Goal: Task Accomplishment & Management: Use online tool/utility

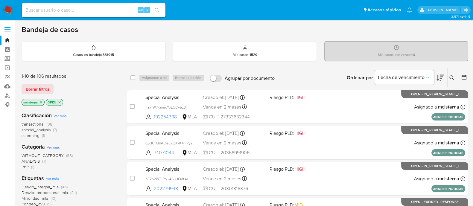
click at [95, 9] on input at bounding box center [94, 10] width 144 height 8
paste input "hal1oeTxcEiDZ0bczSFRbHUx"
type input "hal1oeTxcEiDZ0bczSFRbHUx"
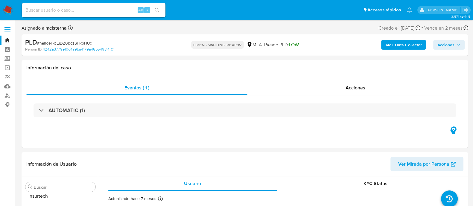
scroll to position [281, 0]
click at [12, 13] on img at bounding box center [8, 10] width 10 height 10
select select "10"
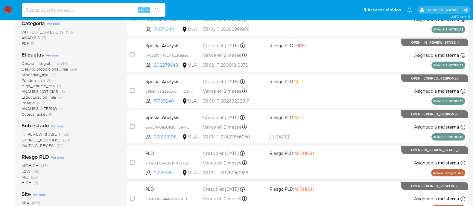
scroll to position [124, 0]
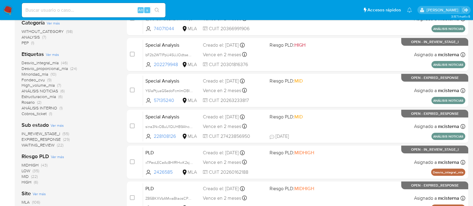
click at [27, 140] on span "EXPIRED_RESPONSE" at bounding box center [41, 140] width 39 height 6
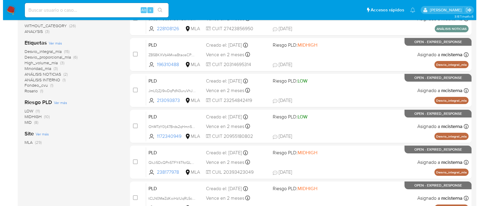
scroll to position [38, 0]
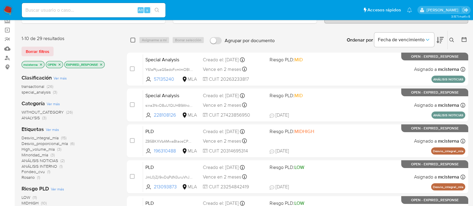
click at [133, 40] on input "checkbox" at bounding box center [133, 40] width 5 height 5
checkbox input "true"
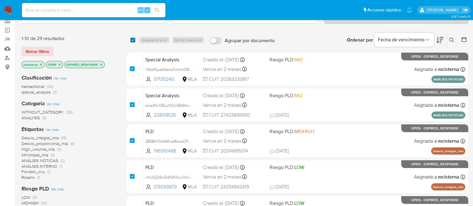
checkbox input "true"
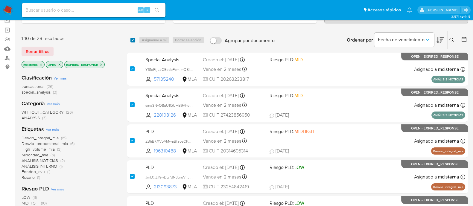
checkbox input "true"
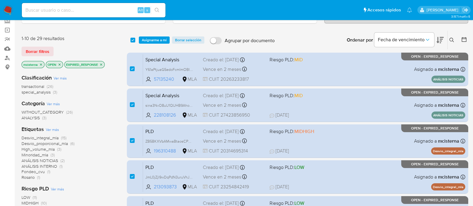
click at [154, 44] on div "select-all-cases-checkbox Asignarme a mí Borrar selección Agrupar por documento…" at bounding box center [298, 40] width 342 height 19
click at [157, 42] on span "Asignarme a mí" at bounding box center [154, 40] width 25 height 6
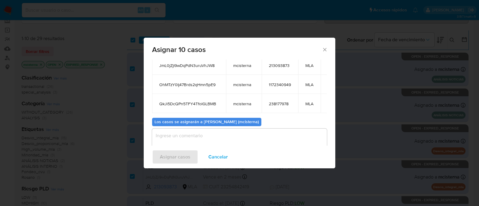
scroll to position [117, 0]
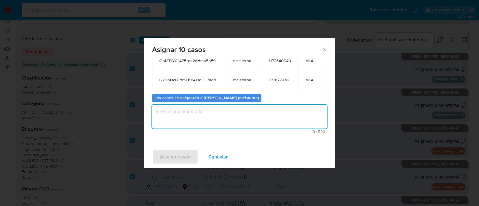
click at [297, 126] on textarea "assign-modal" at bounding box center [239, 117] width 175 height 24
type textarea "mcisterna"
click at [188, 153] on span "Asignar casos" at bounding box center [175, 157] width 31 height 13
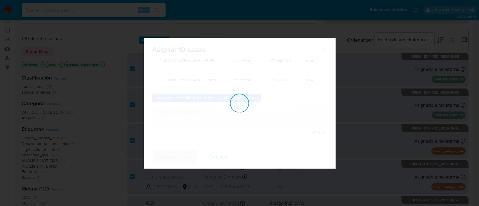
scroll to position [36, 0]
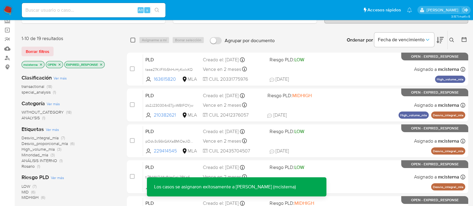
click at [131, 41] on input "checkbox" at bounding box center [133, 40] width 5 height 5
checkbox input "true"
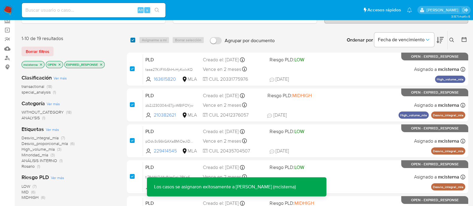
checkbox input "true"
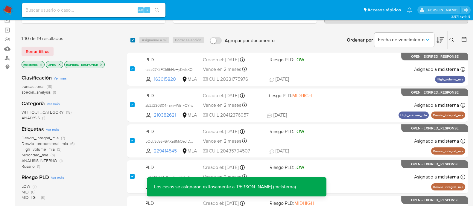
checkbox input "true"
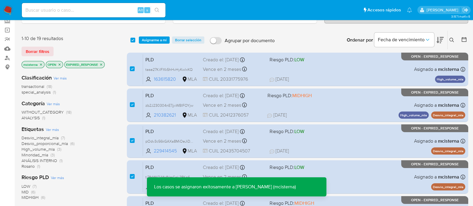
click at [159, 43] on div "select-all-cases-checkbox Asignarme a mí Borrar selección Agrupar por documento…" at bounding box center [298, 40] width 342 height 19
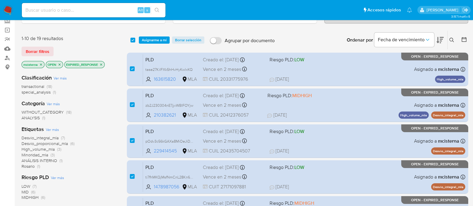
click at [159, 42] on span "Asignarme a mí" at bounding box center [154, 40] width 25 height 6
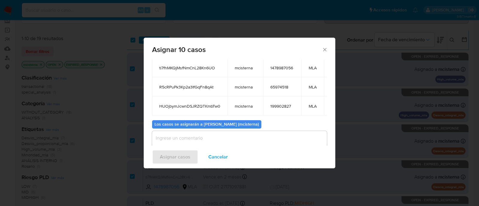
scroll to position [96, 0]
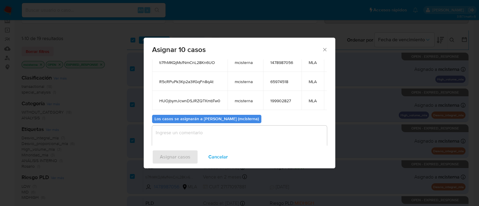
click at [301, 131] on textarea "assign-modal" at bounding box center [239, 138] width 175 height 24
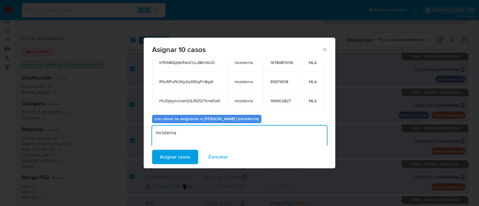
click at [301, 131] on textarea "mcisterna" at bounding box center [239, 138] width 175 height 24
type textarea "mcisterna"
click at [171, 152] on span "Asignar casos" at bounding box center [175, 157] width 31 height 13
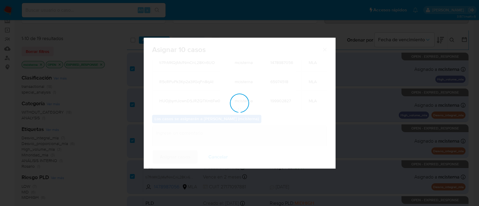
scroll to position [36, 0]
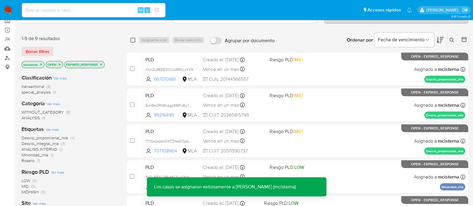
click at [133, 38] on input "checkbox" at bounding box center [133, 40] width 5 height 5
checkbox input "true"
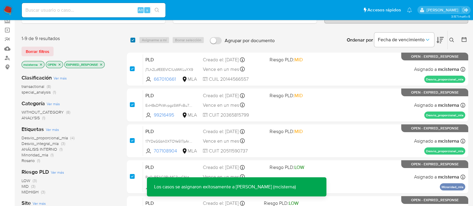
checkbox input "true"
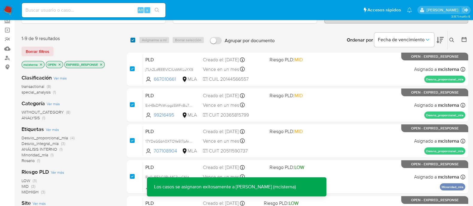
checkbox input "true"
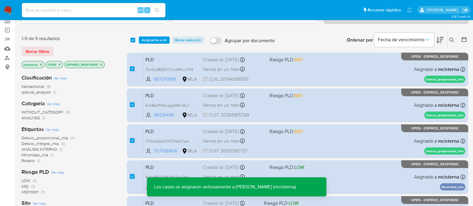
click at [166, 43] on div "select-all-cases-checkbox Asignarme a mí Borrar selección Agrupar por documento…" at bounding box center [298, 40] width 342 height 19
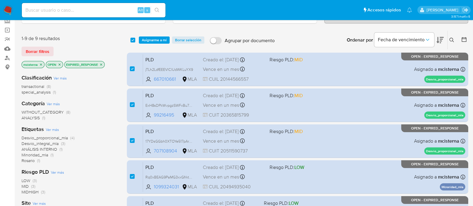
click at [163, 40] on span "Asignarme a mí" at bounding box center [154, 40] width 25 height 6
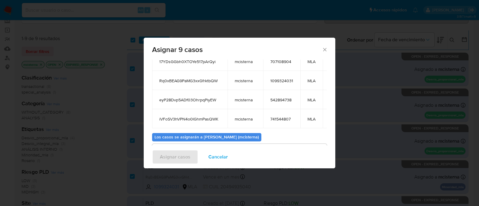
scroll to position [118, 0]
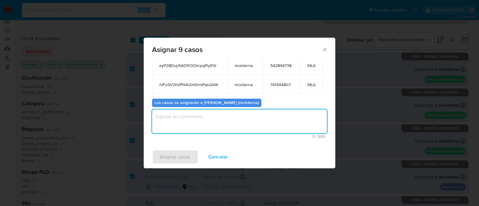
click at [289, 123] on textarea "assign-modal" at bounding box center [239, 122] width 175 height 24
paste textarea "mcisterna"
type textarea "mcisterna"
click at [181, 153] on span "Asignar casos" at bounding box center [175, 157] width 31 height 13
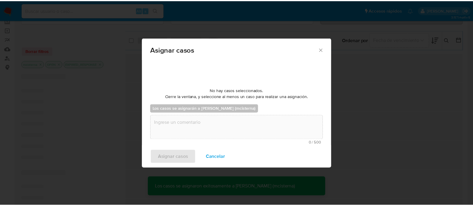
scroll to position [36, 0]
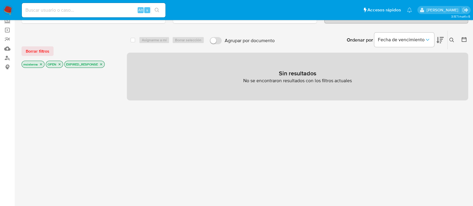
click at [101, 63] on icon "close-filter" at bounding box center [101, 65] width 4 height 4
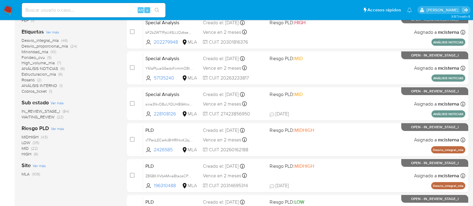
scroll to position [122, 0]
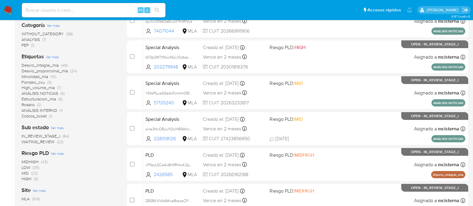
click at [49, 141] on span "WAITING_REVIEW" at bounding box center [38, 142] width 33 height 6
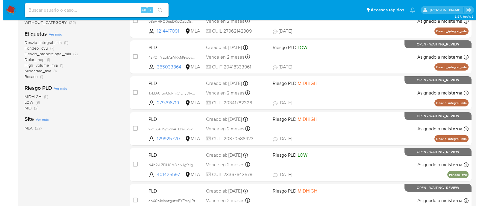
scroll to position [35, 0]
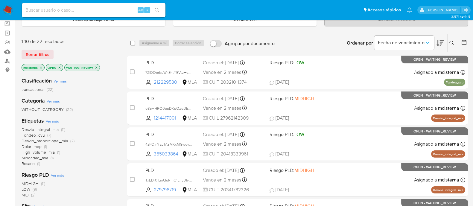
click at [134, 41] on input "checkbox" at bounding box center [133, 43] width 5 height 5
checkbox input "true"
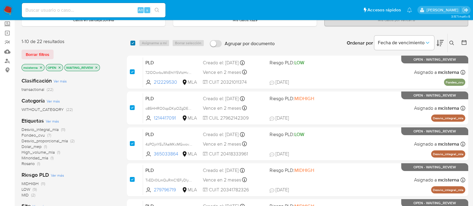
checkbox input "true"
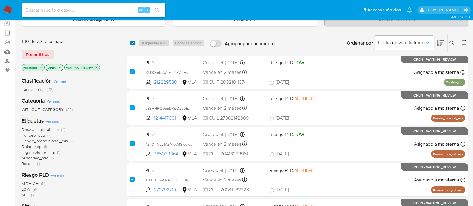
checkbox input "true"
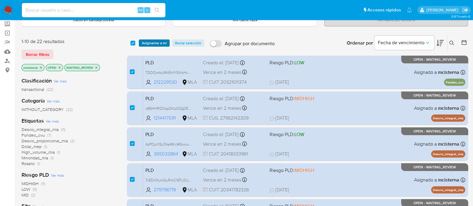
click at [144, 43] on span "Asignarme a mí" at bounding box center [154, 43] width 25 height 6
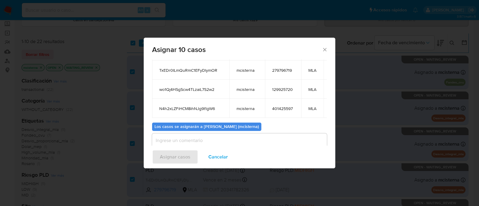
scroll to position [98, 0]
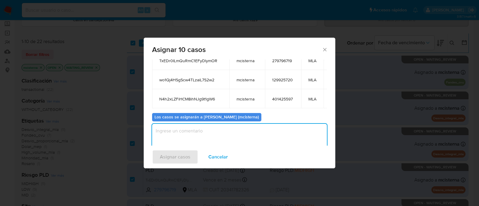
click at [284, 126] on textarea "assign-modal" at bounding box center [239, 136] width 175 height 24
paste textarea "mcisterna"
type textarea "mcisterna"
click at [191, 149] on div "Asignar casos Cancelar" at bounding box center [240, 157] width 192 height 23
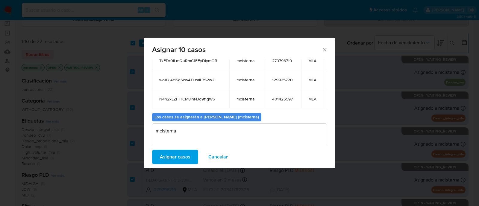
click at [189, 151] on span "Asignar casos" at bounding box center [175, 157] width 31 height 13
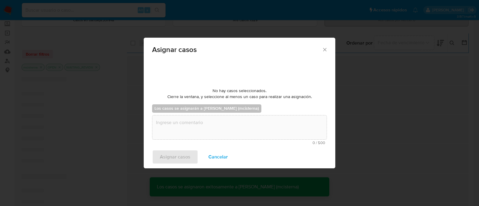
scroll to position [36, 0]
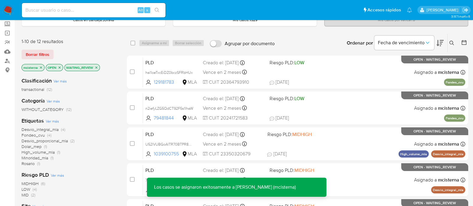
click at [135, 42] on div "select-all-cases-checkbox" at bounding box center [134, 43] width 7 height 7
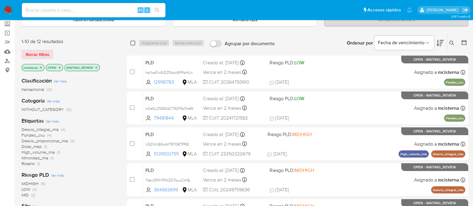
click at [133, 43] on input "checkbox" at bounding box center [133, 43] width 5 height 5
checkbox input "true"
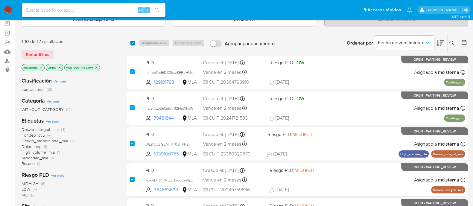
checkbox input "true"
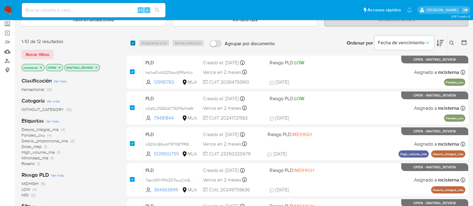
checkbox input "true"
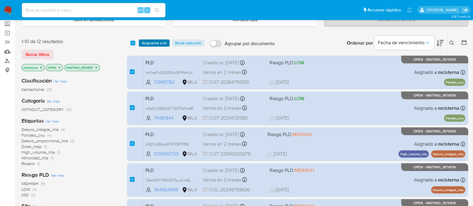
click at [145, 42] on span "Asignarme a mí" at bounding box center [154, 43] width 25 height 6
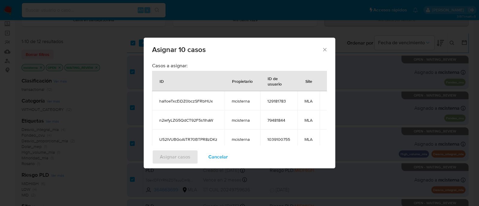
scroll to position [113, 0]
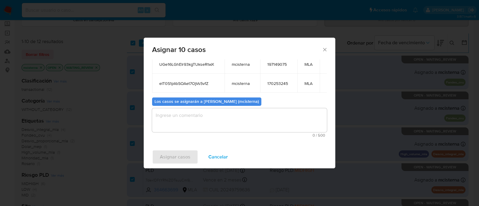
click at [296, 128] on textarea "assign-modal" at bounding box center [239, 120] width 175 height 24
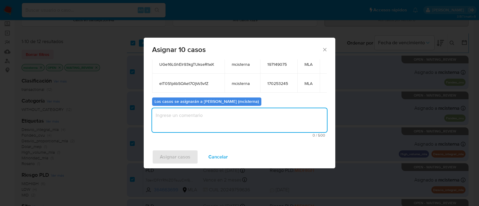
paste textarea "mcisterna"
type textarea "mcisterna"
click at [189, 155] on span "Asignar casos" at bounding box center [175, 157] width 31 height 13
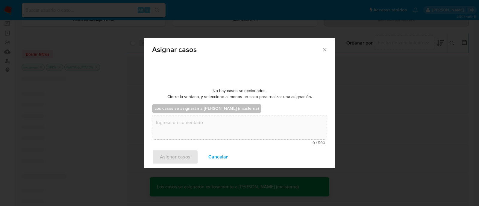
scroll to position [36, 0]
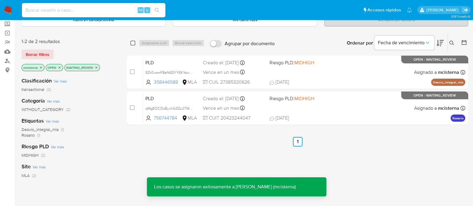
click at [133, 41] on input "checkbox" at bounding box center [133, 43] width 5 height 5
checkbox input "true"
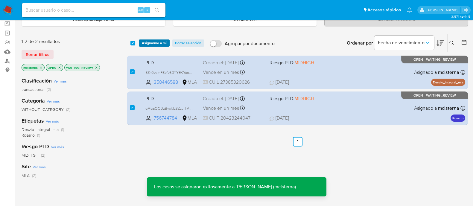
click at [145, 43] on span "Asignarme a mí" at bounding box center [154, 43] width 25 height 6
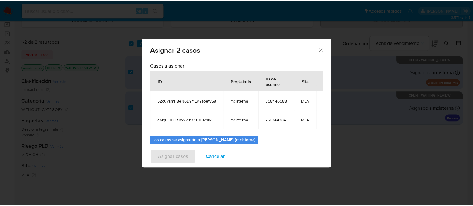
scroll to position [35, 0]
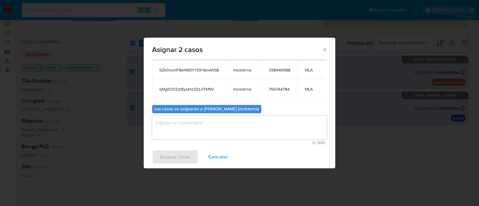
click at [285, 132] on textarea "assign-modal" at bounding box center [239, 128] width 175 height 24
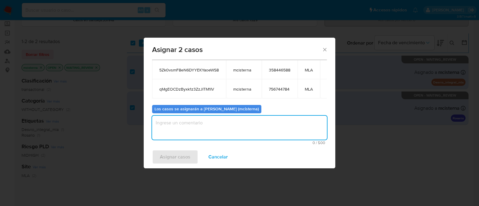
paste textarea "mcisterna"
type textarea "mcisterna"
click at [197, 161] on button "Asignar casos" at bounding box center [175, 157] width 46 height 14
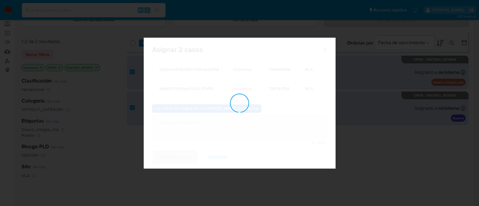
checkbox input "false"
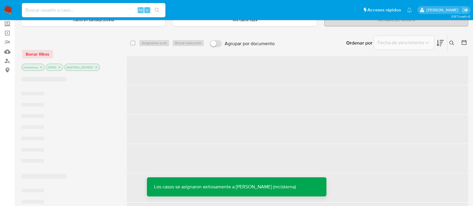
drag, startPoint x: 276, startPoint y: 187, endPoint x: 277, endPoint y: 159, distance: 28.2
click at [277, 159] on div "select-all-cases-checkbox Asignarme a mí Borrar selección Agrupar por documento…" at bounding box center [298, 192] width 342 height 316
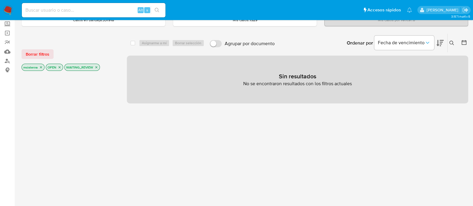
click at [97, 13] on input at bounding box center [94, 10] width 144 height 8
paste input "129181783"
type input "129181783"
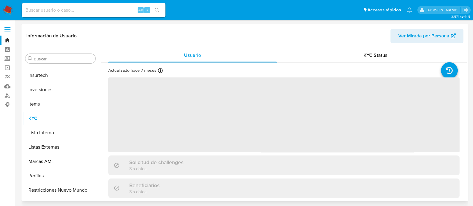
scroll to position [281, 0]
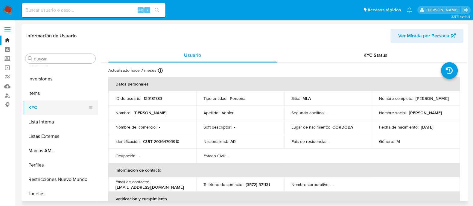
select select "10"
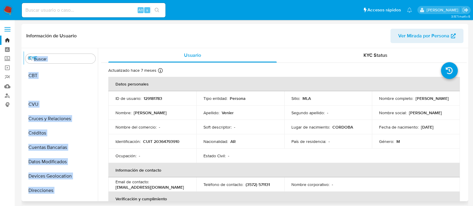
scroll to position [0, 0]
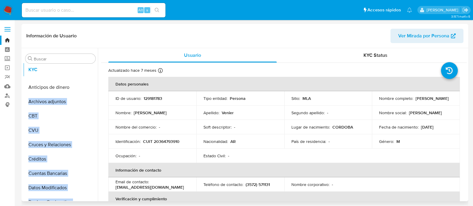
drag, startPoint x: 87, startPoint y: 108, endPoint x: 85, endPoint y: 71, distance: 37.5
click at [85, 71] on ul "Anticipos de dinero Archivos adjuntos CBT CVU Cruces y Relaciones Créditos Cuen…" at bounding box center [60, 133] width 75 height 135
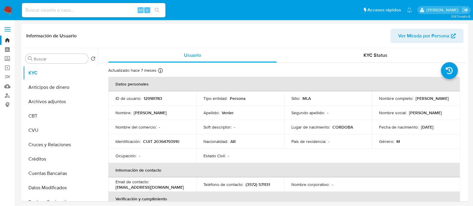
drag, startPoint x: 87, startPoint y: 103, endPoint x: 83, endPoint y: 87, distance: 16.0
click at [83, 87] on ul "KYC Anticipos de dinero Archivos adjuntos CBT CVU Cruces y Relaciones Créditos …" at bounding box center [60, 133] width 75 height 135
click at [112, 116] on td "Nombre : Pablo Leonel" at bounding box center [152, 113] width 88 height 14
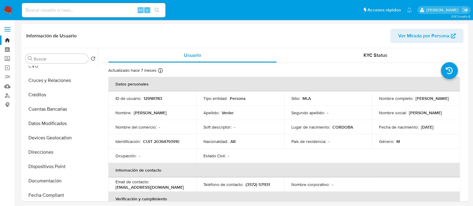
scroll to position [85, 0]
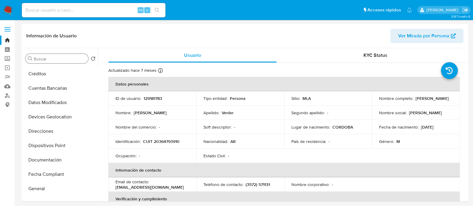
drag, startPoint x: 91, startPoint y: 131, endPoint x: 87, endPoint y: 59, distance: 72.0
click at [87, 59] on div "Buscar Volver al orden por defecto KYC Archivos adjuntos Anticipos de dinero CB…" at bounding box center [60, 125] width 75 height 152
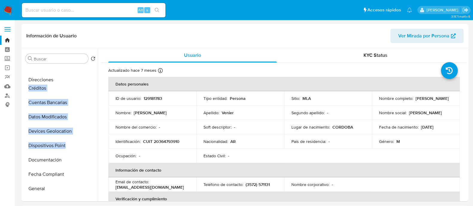
scroll to position [0, 0]
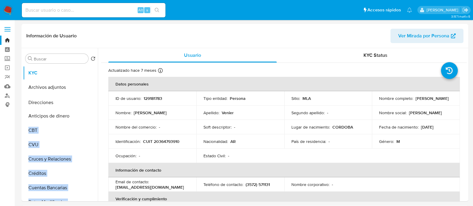
drag, startPoint x: 89, startPoint y: 130, endPoint x: 96, endPoint y: 101, distance: 29.9
click at [96, 101] on ul "KYC Archivos adjuntos Anticipos de dinero CBT CVU Cruces y Relaciones Créditos …" at bounding box center [60, 133] width 75 height 135
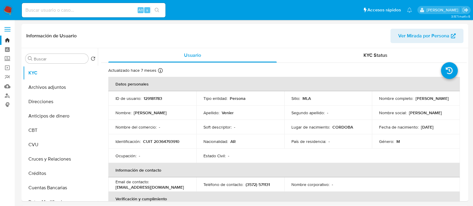
click at [109, 106] on td "Nombre : Pablo Leonel" at bounding box center [152, 113] width 88 height 14
click at [93, 104] on button "Direcciones" at bounding box center [58, 102] width 70 height 14
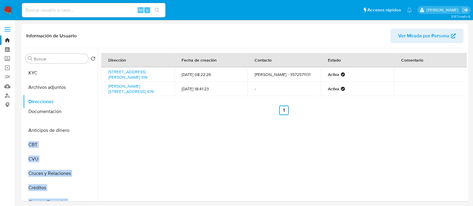
drag, startPoint x: 88, startPoint y: 193, endPoint x: 93, endPoint y: 112, distance: 80.4
click at [93, 112] on ul "KYC Archivos adjuntos Direcciones Anticipos de dinero CBT CVU Cruces y Relacion…" at bounding box center [60, 133] width 75 height 135
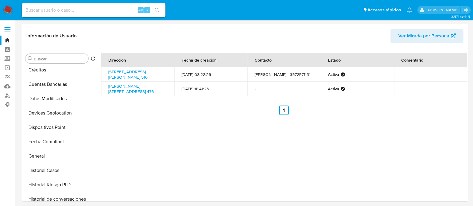
click at [128, 145] on div "Dirección Fecha de creación Contacto Estado Comentario Entre Ríos 516, Oncativo…" at bounding box center [282, 124] width 369 height 153
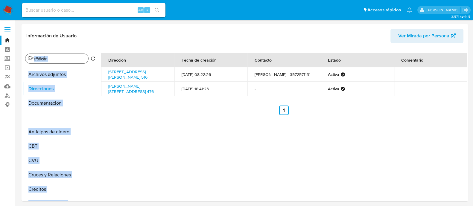
scroll to position [0, 0]
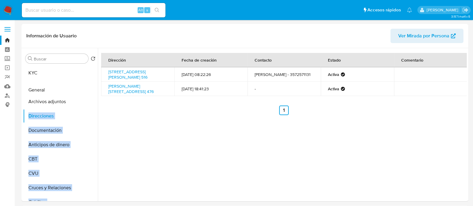
drag, startPoint x: 89, startPoint y: 157, endPoint x: 85, endPoint y: 91, distance: 65.9
click at [85, 91] on ul "KYC Archivos adjuntos Direcciones Documentación Anticipos de dinero CBT CVU Cru…" at bounding box center [60, 133] width 75 height 135
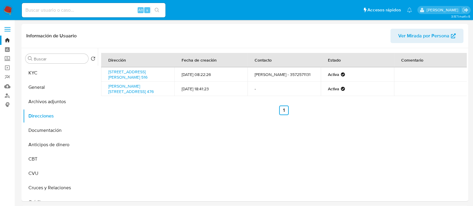
click at [109, 114] on ul "Anterior 1 Siguiente" at bounding box center [284, 111] width 366 height 10
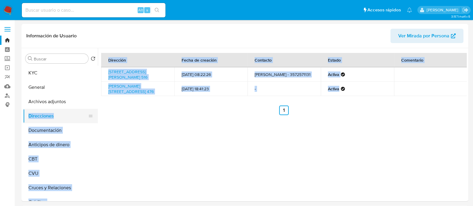
drag, startPoint x: 98, startPoint y: 104, endPoint x: 93, endPoint y: 114, distance: 11.0
click at [93, 114] on div "Buscar Volver al orden por defecto KYC General Archivos adjuntos Direcciones Do…" at bounding box center [245, 124] width 444 height 153
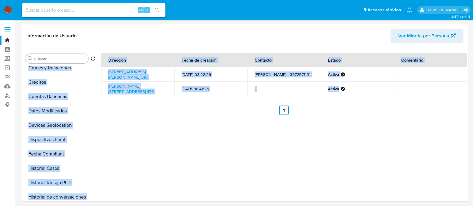
scroll to position [176, 0]
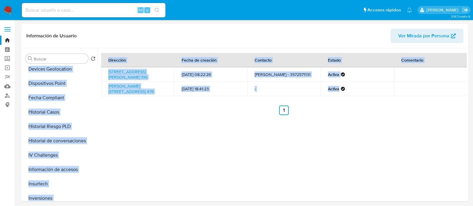
click at [129, 157] on div "Dirección Fecha de creación Contacto Estado Comentario Entre Ríos 516, Oncativo…" at bounding box center [282, 124] width 369 height 153
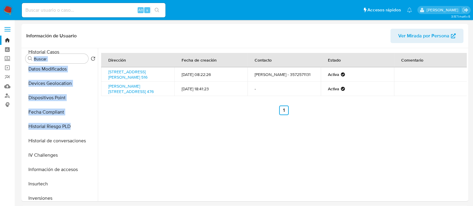
scroll to position [0, 0]
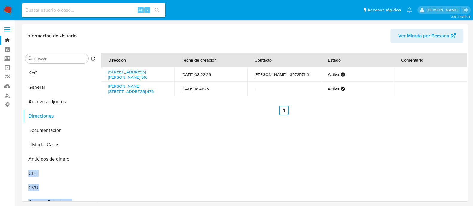
drag, startPoint x: 87, startPoint y: 112, endPoint x: 81, endPoint y: 144, distance: 33.1
click at [81, 144] on ul "KYC General Archivos adjuntos Direcciones Documentación Anticipos de dinero CBT…" at bounding box center [60, 133] width 75 height 135
click at [126, 145] on div "Dirección Fecha de creación Contacto Estado Comentario Entre Ríos 516, Oncativo…" at bounding box center [282, 124] width 369 height 153
drag, startPoint x: 180, startPoint y: 131, endPoint x: 204, endPoint y: 140, distance: 25.7
click at [180, 131] on div "Dirección Fecha de creación Contacto Estado Comentario Entre Ríos 516, Oncativo…" at bounding box center [282, 124] width 369 height 153
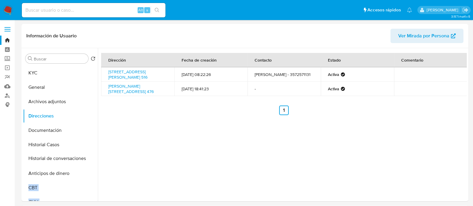
drag, startPoint x: 90, startPoint y: 128, endPoint x: 90, endPoint y: 156, distance: 28.4
click at [90, 156] on ul "KYC General Archivos adjuntos Direcciones Documentación Historial Casos Anticip…" at bounding box center [60, 133] width 75 height 135
click at [146, 149] on div "Dirección Fecha de creación Contacto Estado Comentario Entre Ríos 516, Oncativo…" at bounding box center [282, 124] width 369 height 153
drag, startPoint x: 90, startPoint y: 179, endPoint x: 93, endPoint y: 169, distance: 10.6
click at [93, 169] on ul "KYC General Archivos adjuntos Direcciones Documentación Historial Casos Histori…" at bounding box center [60, 133] width 75 height 135
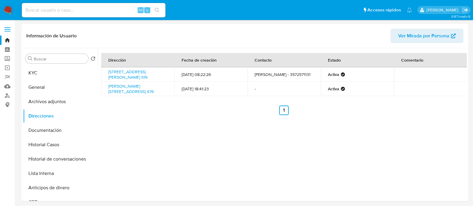
click at [161, 160] on div "Dirección Fecha de creación Contacto Estado Comentario Entre Ríos 516, Oncativo…" at bounding box center [282, 124] width 369 height 153
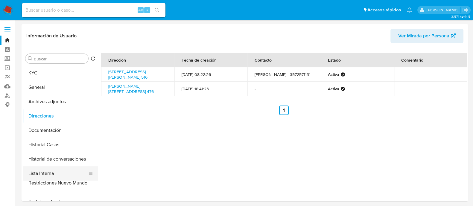
drag, startPoint x: 87, startPoint y: 179, endPoint x: 90, endPoint y: 183, distance: 4.6
click at [90, 183] on ul "KYC General Archivos adjuntos Direcciones Documentación Historial Casos Histori…" at bounding box center [60, 133] width 75 height 135
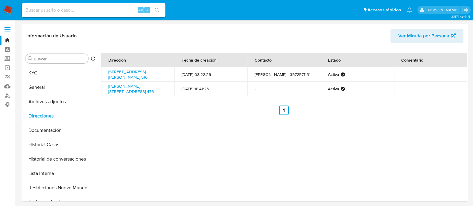
click at [204, 146] on div "Dirección Fecha de creación Contacto Estado Comentario Entre Ríos 516, Oncativo…" at bounding box center [282, 124] width 369 height 153
click at [164, 110] on ul "Anterior 1 Siguiente" at bounding box center [284, 111] width 366 height 10
drag, startPoint x: 73, startPoint y: 69, endPoint x: 99, endPoint y: 74, distance: 26.4
click at [73, 69] on button "KYC" at bounding box center [60, 73] width 75 height 14
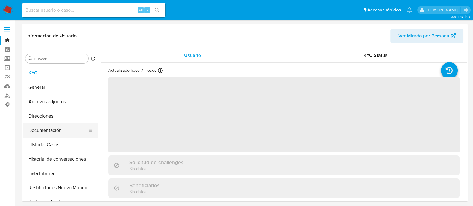
click at [79, 137] on button "Documentación" at bounding box center [58, 130] width 70 height 14
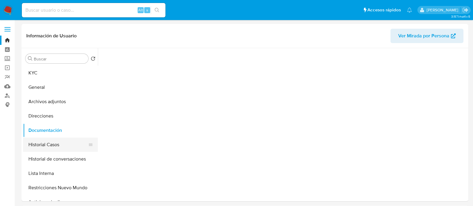
click at [74, 143] on button "Historial Casos" at bounding box center [58, 145] width 70 height 14
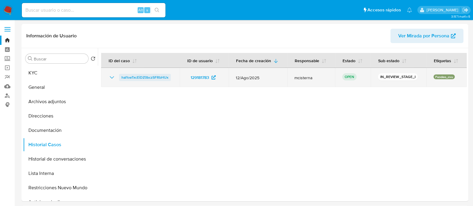
click at [131, 76] on span "hal1oeTxcEiDZ0bczSFRbHUx" at bounding box center [145, 77] width 47 height 7
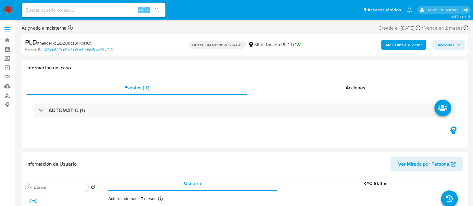
select select "10"
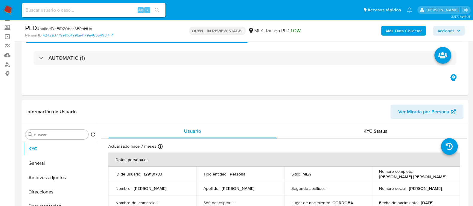
scroll to position [75, 0]
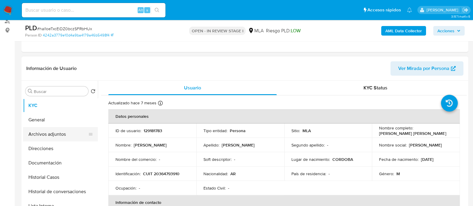
click at [75, 132] on button "Archivos adjuntos" at bounding box center [58, 134] width 70 height 14
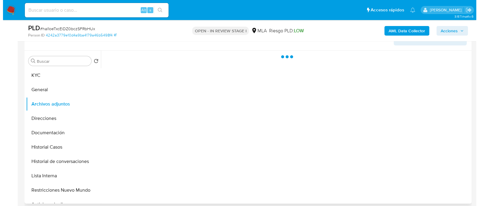
scroll to position [112, 0]
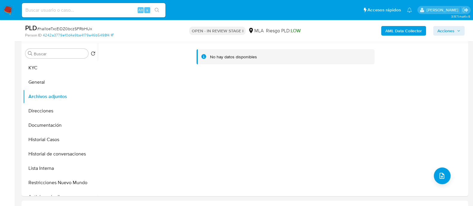
click at [405, 28] on b "AML Data Collector" at bounding box center [404, 31] width 37 height 10
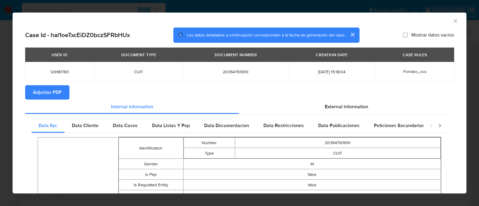
click at [54, 69] on span "129181783" at bounding box center [59, 71] width 54 height 5
copy span "129181783"
click at [51, 93] on span "Adjuntar PDF" at bounding box center [47, 92] width 29 height 13
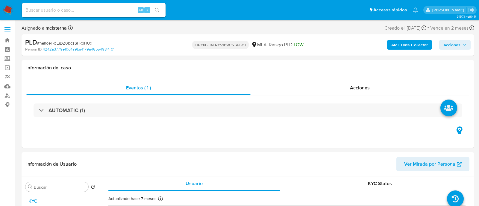
select select "10"
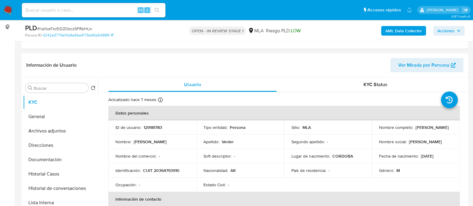
scroll to position [75, 0]
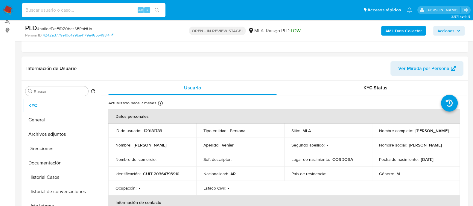
click at [97, 8] on input at bounding box center [94, 10] width 144 height 8
paste input "GAyevH16JH2eBgIKa4YGjp7g"
type input "GAyevH16JH2eBgIKa4YGjp7g"
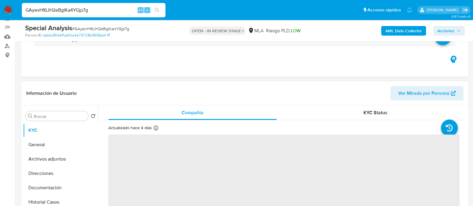
scroll to position [112, 0]
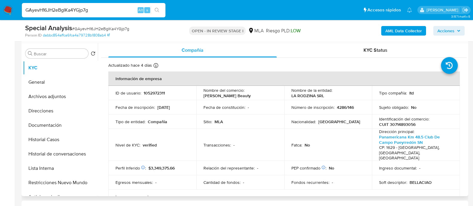
select select "10"
click at [284, 77] on th "Información de empresa" at bounding box center [284, 79] width 352 height 14
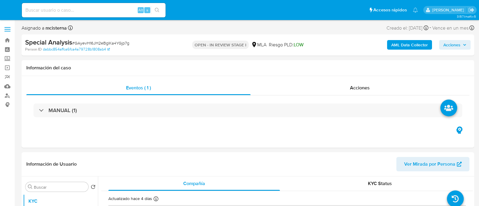
select select "10"
